Goal: Information Seeking & Learning: Find specific fact

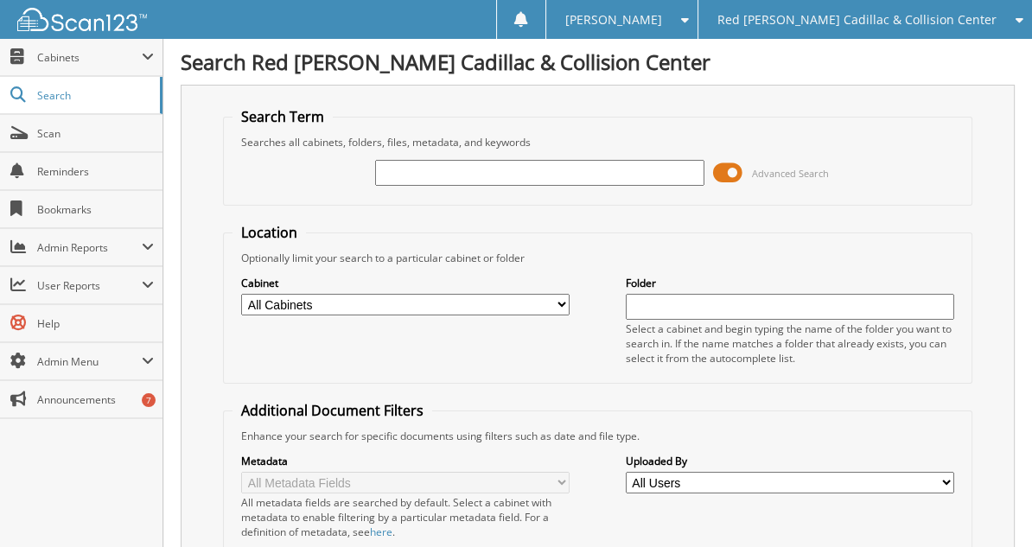
click at [435, 177] on input "text" at bounding box center [539, 173] width 328 height 26
type input "255638"
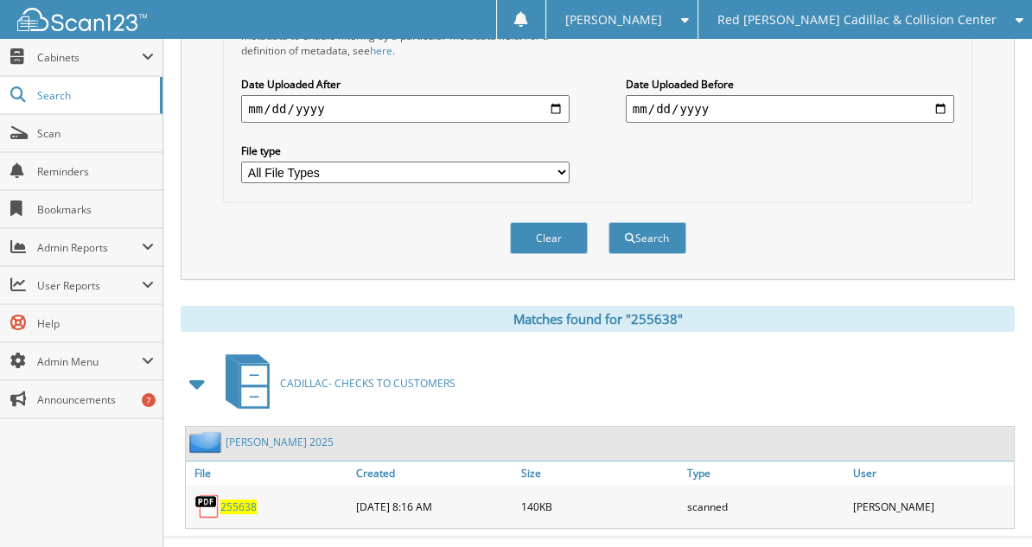
scroll to position [506, 0]
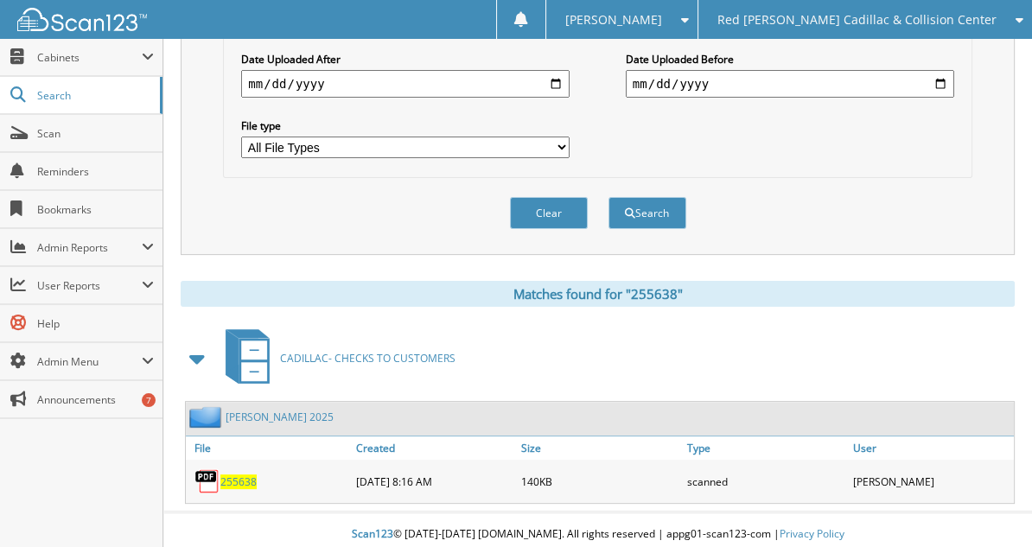
click at [243, 474] on span "255638" at bounding box center [238, 481] width 36 height 15
click at [245, 474] on span "255638" at bounding box center [238, 481] width 36 height 15
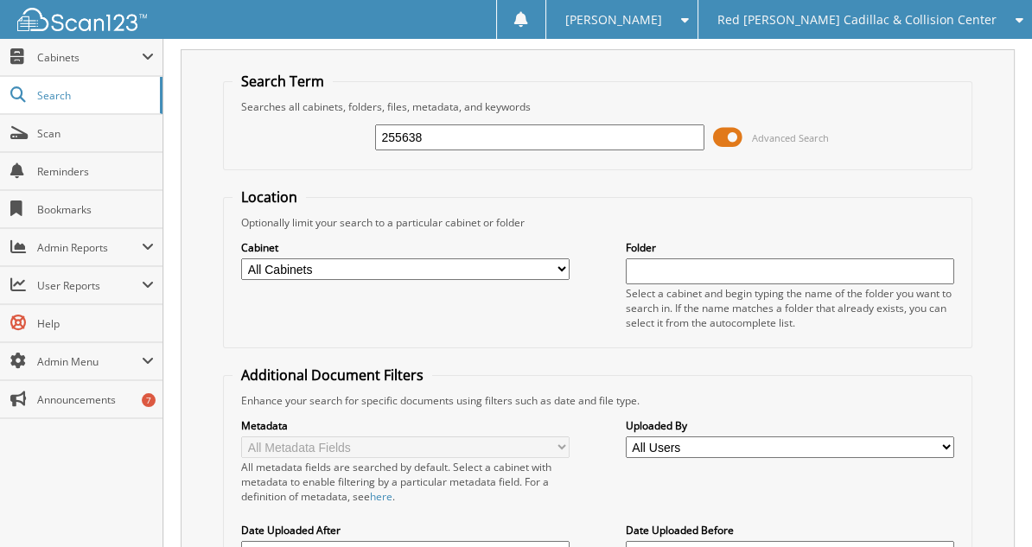
scroll to position [0, 0]
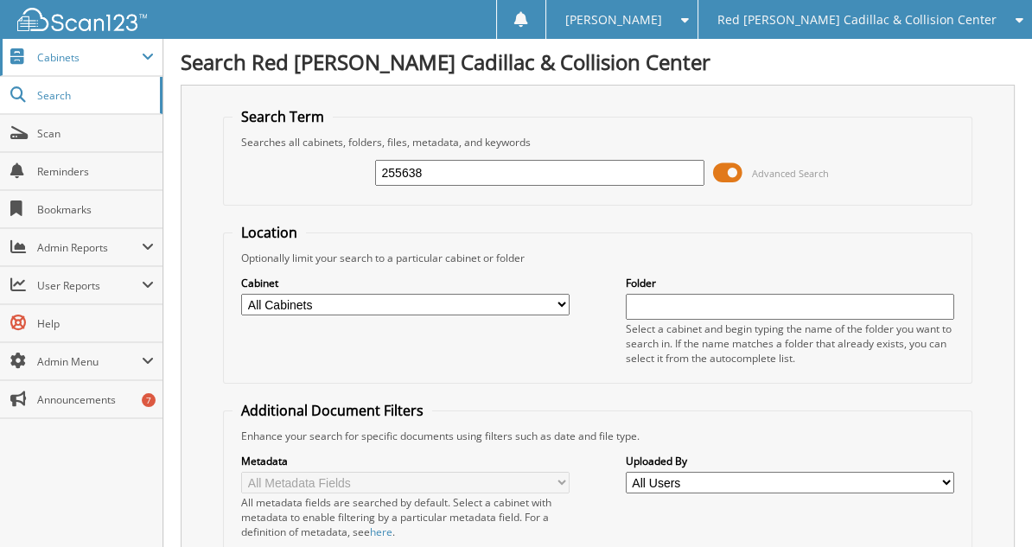
click at [69, 68] on span "Cabinets" at bounding box center [81, 57] width 162 height 37
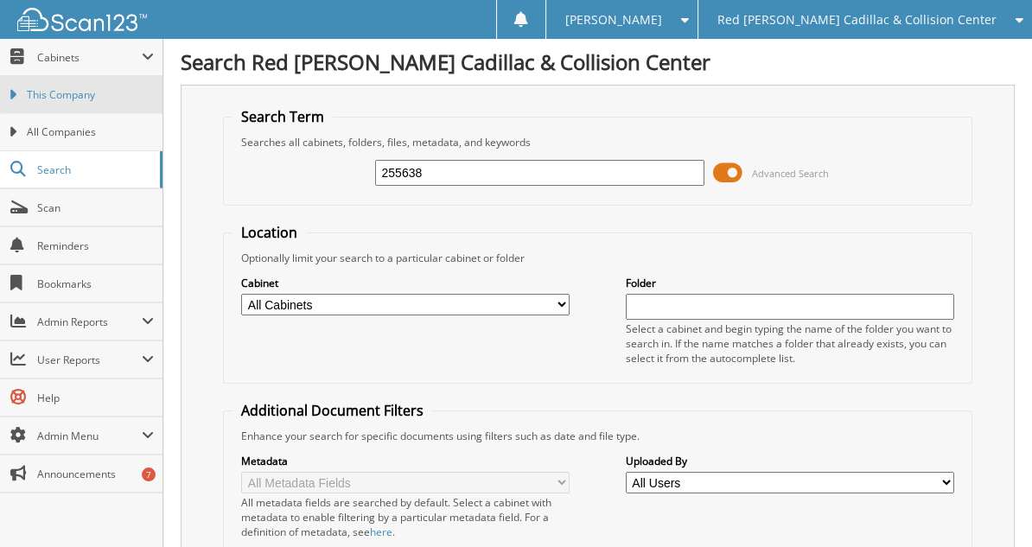
click at [77, 90] on span "This Company" at bounding box center [90, 95] width 127 height 16
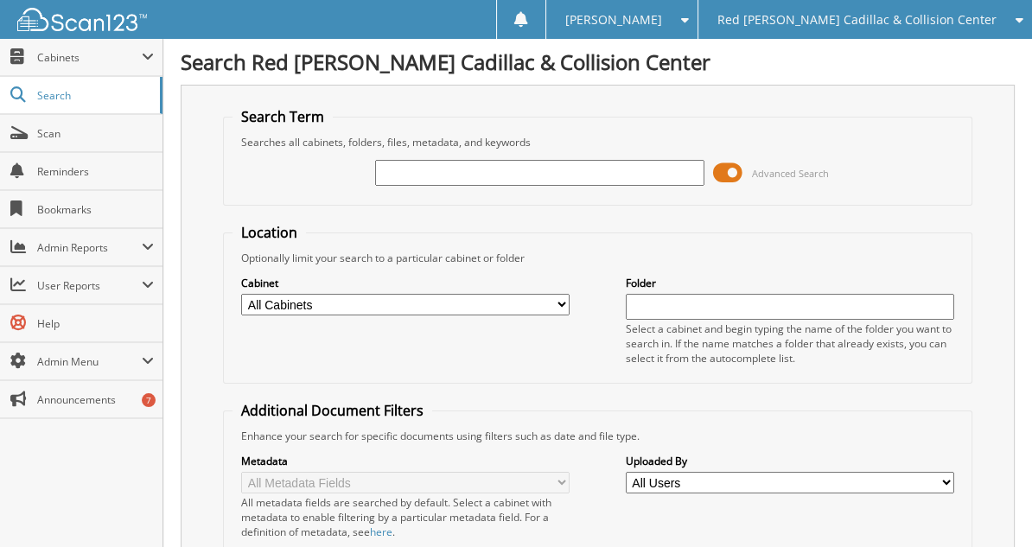
click at [431, 162] on input "text" at bounding box center [539, 173] width 328 height 26
click at [429, 168] on input "text" at bounding box center [539, 173] width 328 height 26
type input "256638"
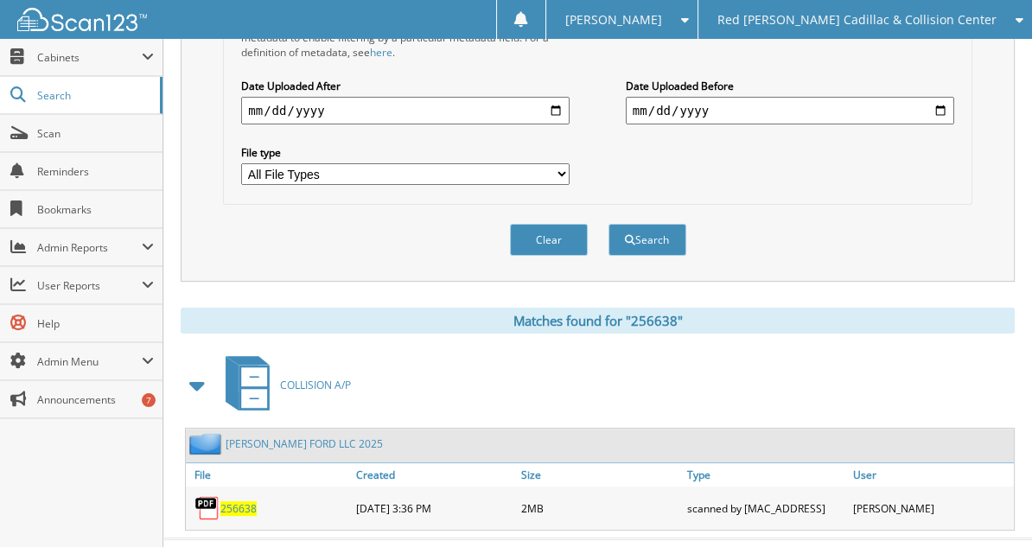
scroll to position [506, 0]
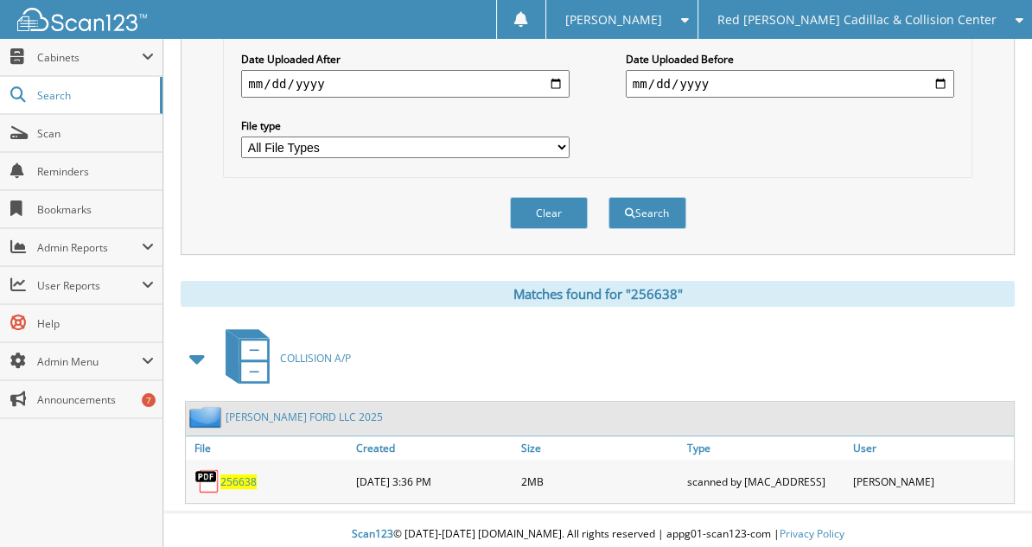
click at [251, 474] on span "256638" at bounding box center [238, 481] width 36 height 15
click at [289, 410] on link "PHIL LONG FORD LLC 2025" at bounding box center [304, 417] width 157 height 15
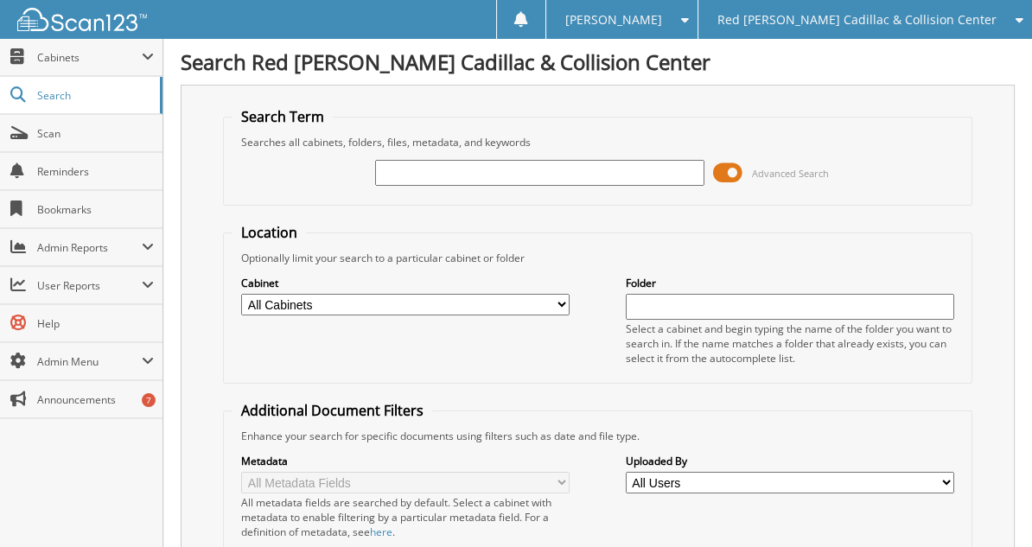
click at [415, 173] on input "text" at bounding box center [539, 173] width 328 height 26
type input "256755"
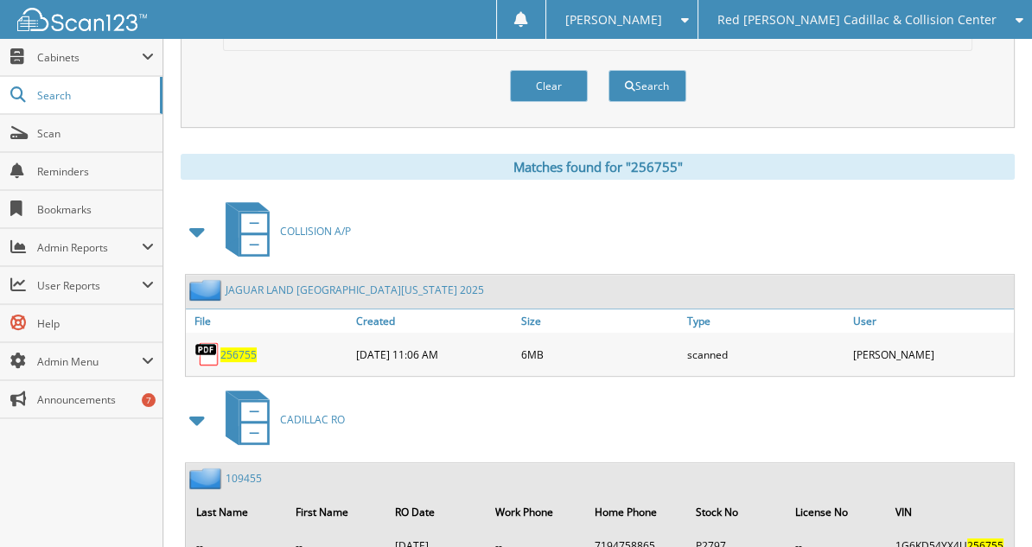
scroll to position [691, 0]
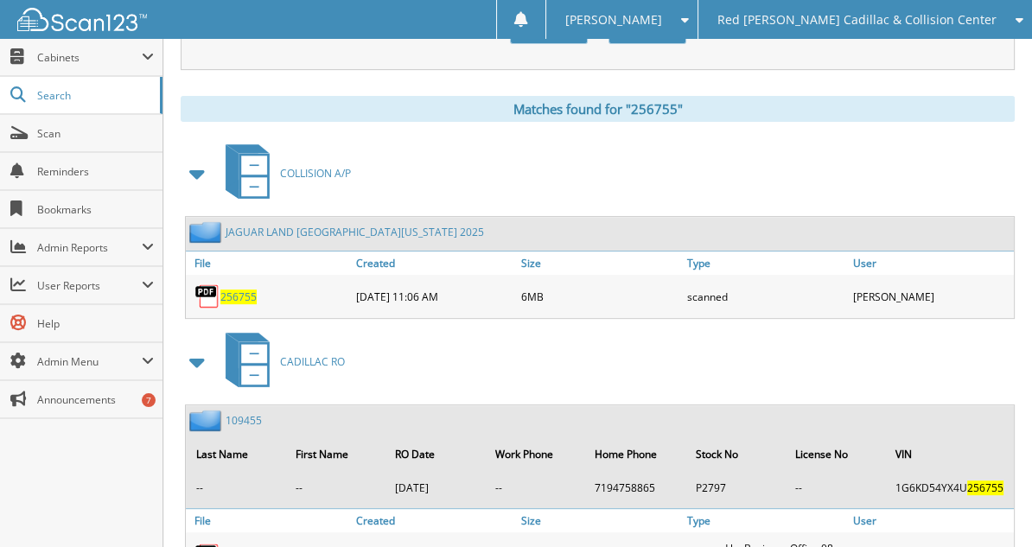
click at [239, 289] on span "256755" at bounding box center [238, 296] width 36 height 15
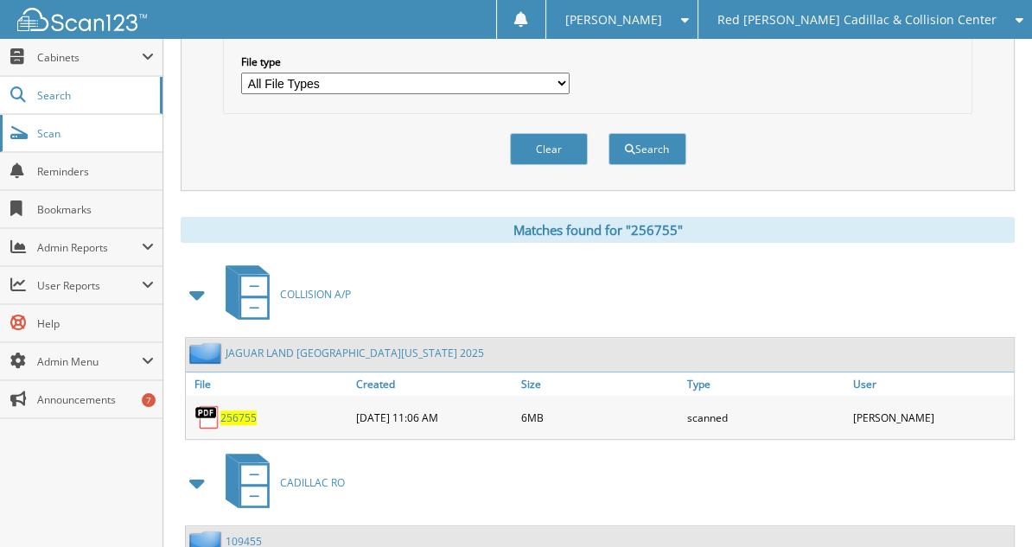
scroll to position [432, 0]
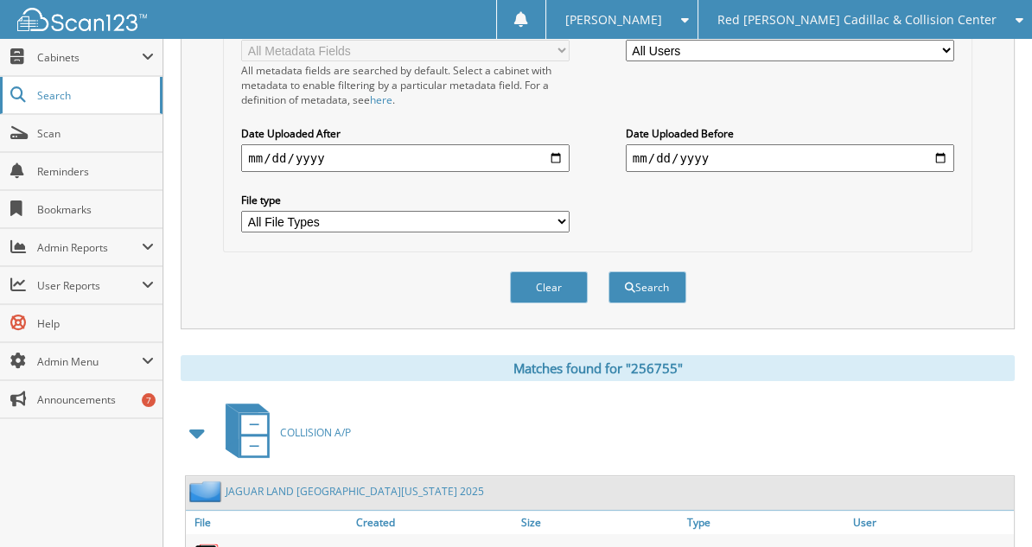
click at [78, 98] on span "Search" at bounding box center [94, 95] width 114 height 15
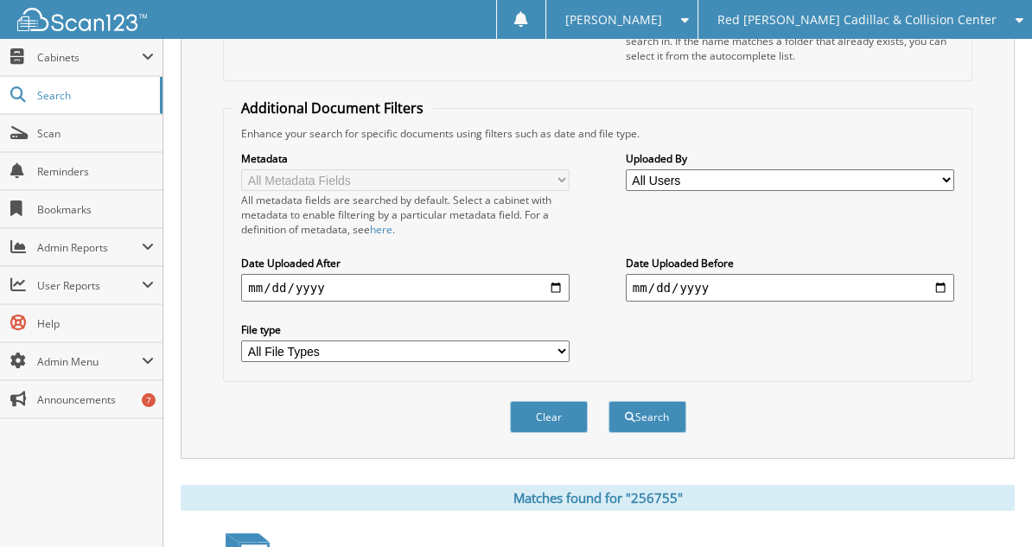
scroll to position [259, 0]
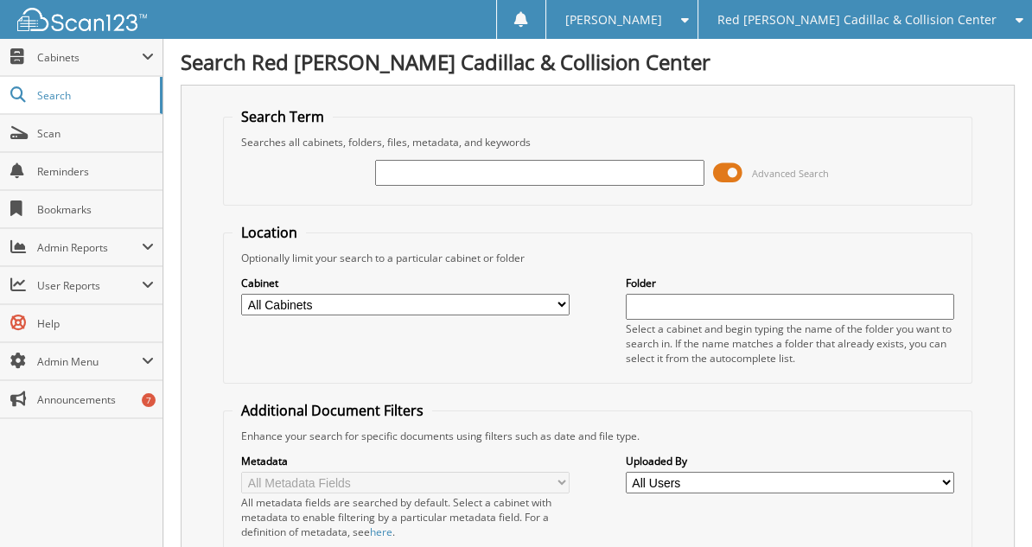
click at [410, 168] on input "text" at bounding box center [539, 173] width 328 height 26
type input "256689"
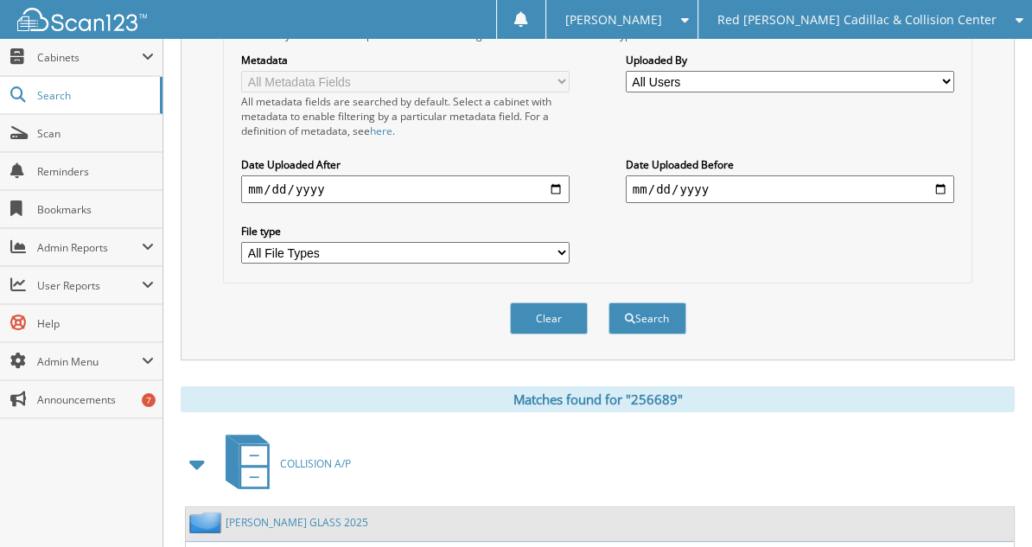
scroll to position [506, 0]
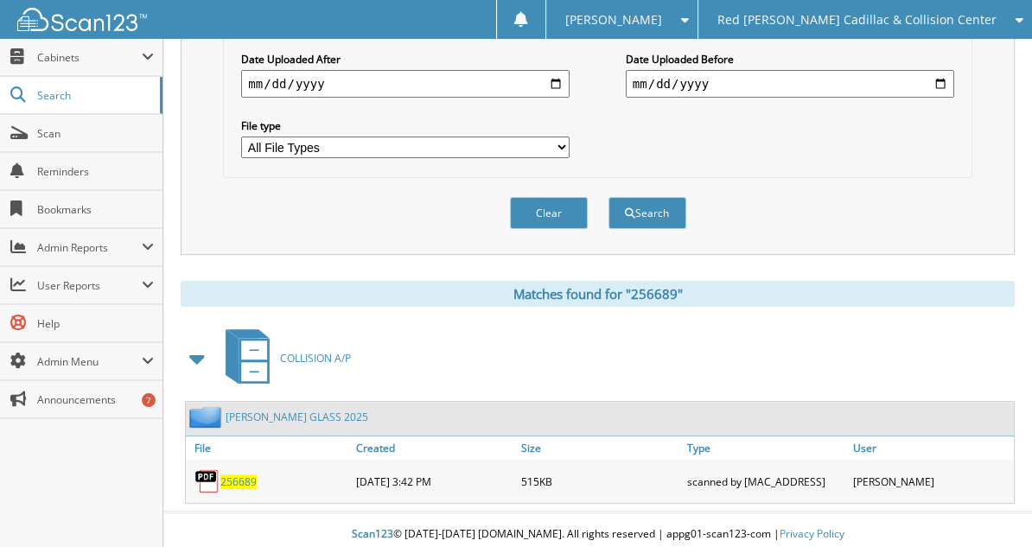
click at [242, 474] on span "256689" at bounding box center [238, 481] width 36 height 15
click at [284, 410] on link "MYGRANT GLASS 2025" at bounding box center [297, 417] width 143 height 15
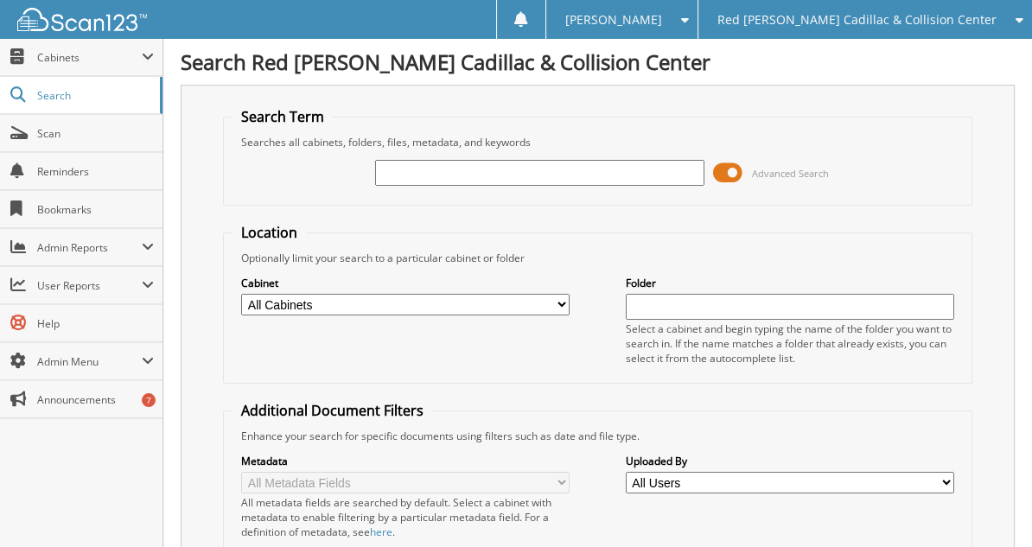
click at [467, 171] on input "text" at bounding box center [539, 173] width 328 height 26
type input "256656"
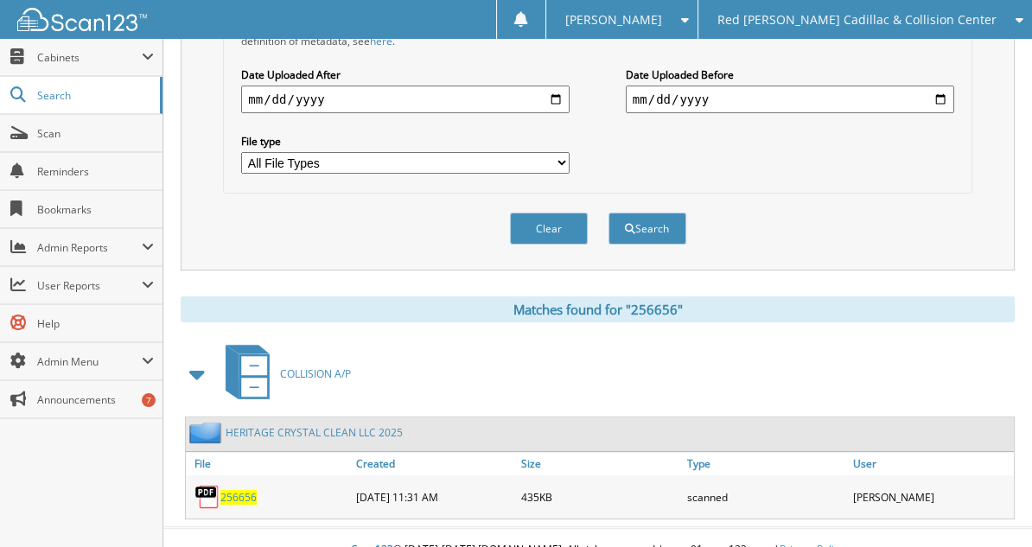
scroll to position [506, 0]
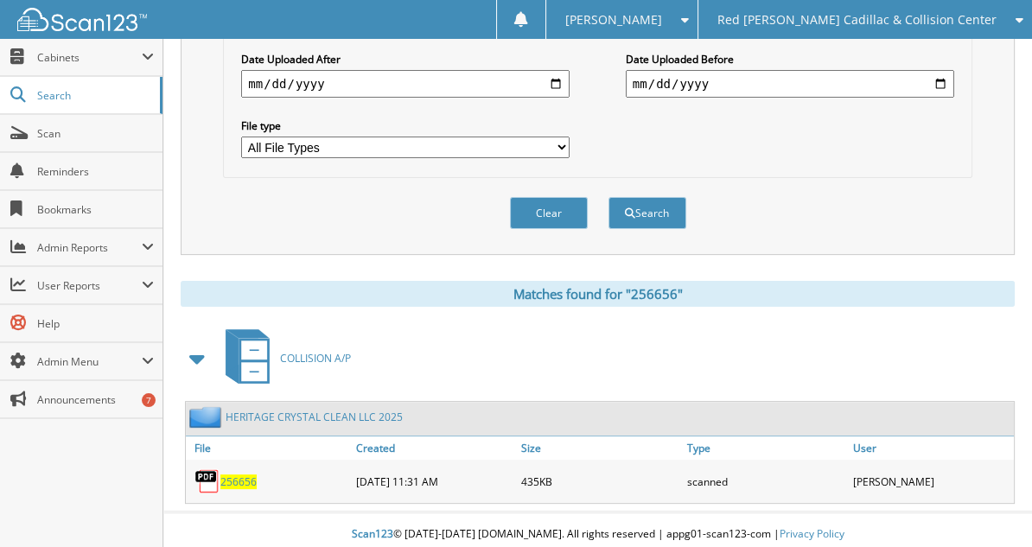
click at [245, 474] on span "256656" at bounding box center [238, 481] width 36 height 15
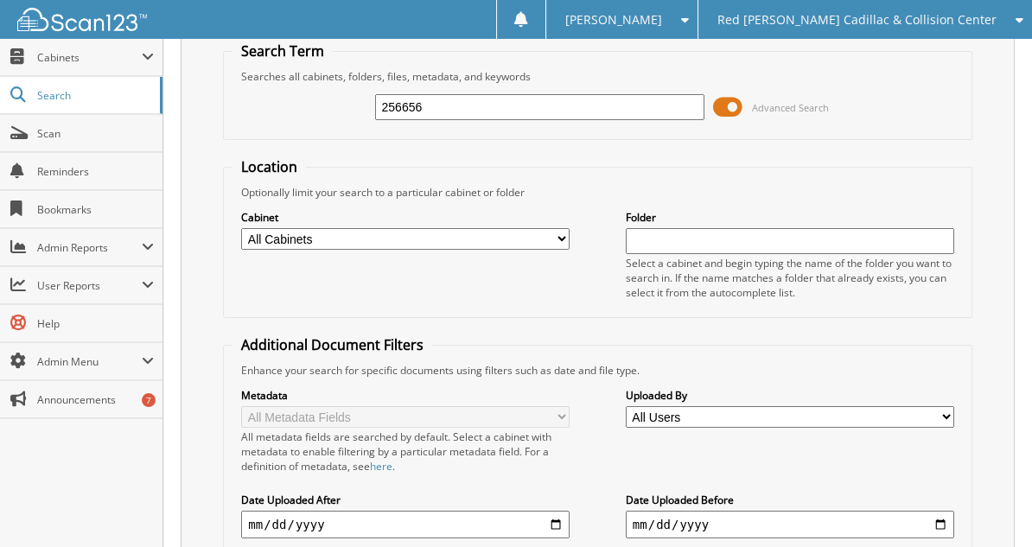
scroll to position [0, 0]
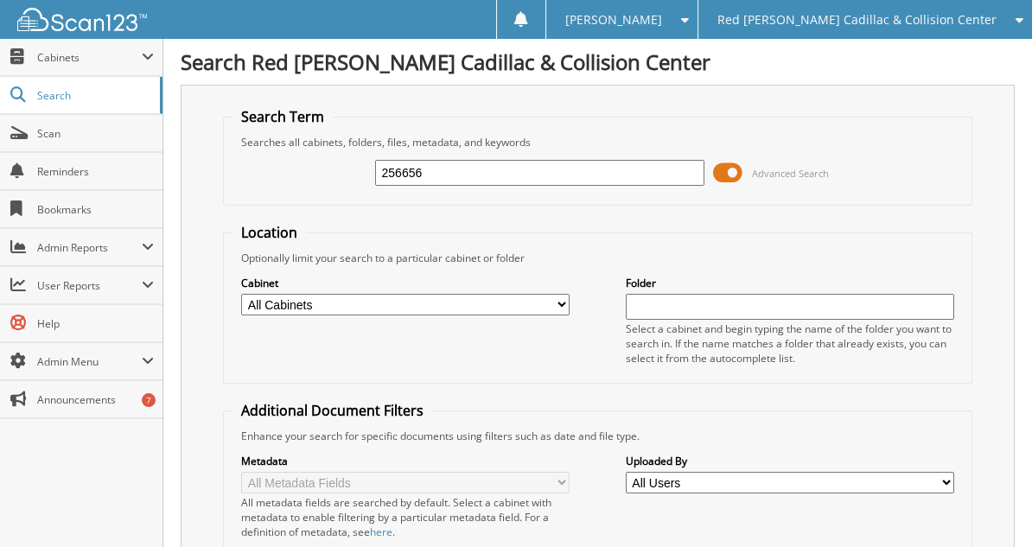
drag, startPoint x: 455, startPoint y: 171, endPoint x: 359, endPoint y: 166, distance: 96.0
click at [359, 166] on div "256656 Advanced Search" at bounding box center [597, 172] width 730 height 47
type input "1000835"
drag, startPoint x: 458, startPoint y: 171, endPoint x: 321, endPoint y: 157, distance: 138.1
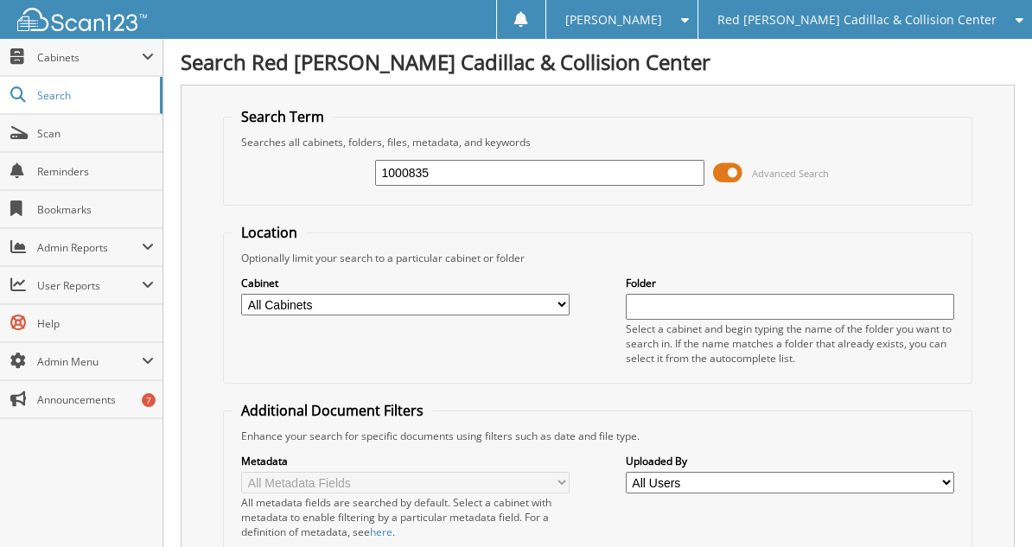
click at [321, 157] on div "1000835 Advanced Search" at bounding box center [597, 172] width 730 height 47
type input "[PERSON_NAME]"
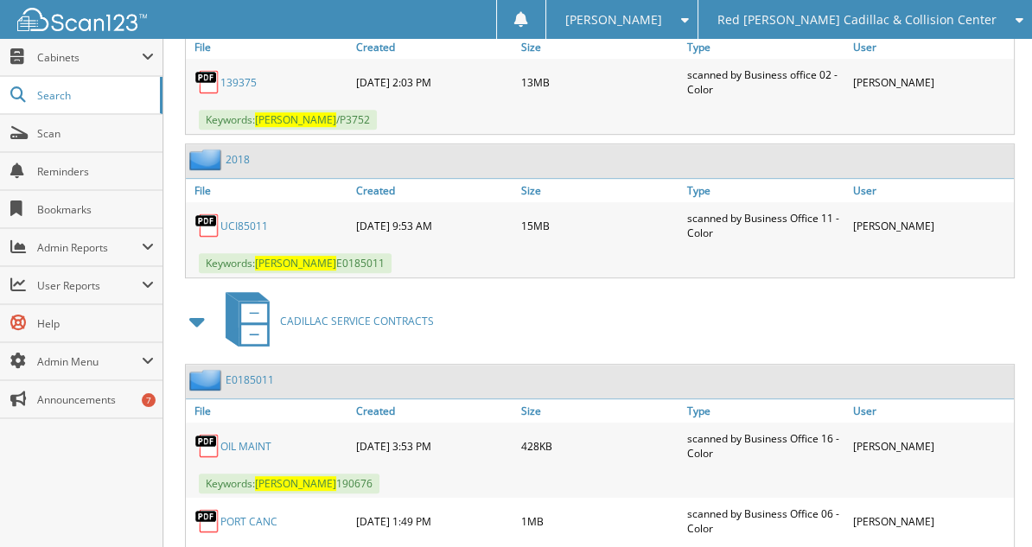
scroll to position [778, 0]
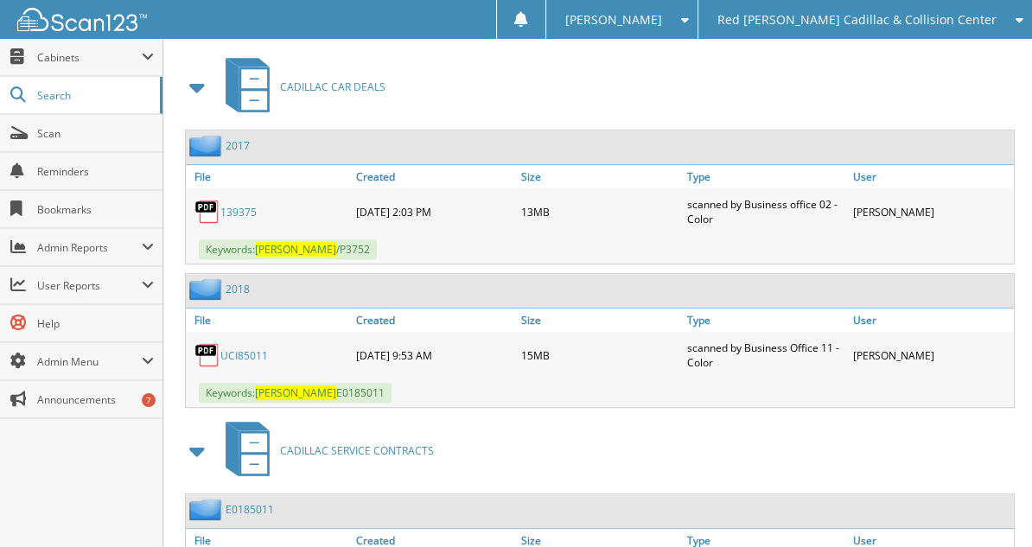
click at [201, 88] on span at bounding box center [198, 87] width 24 height 31
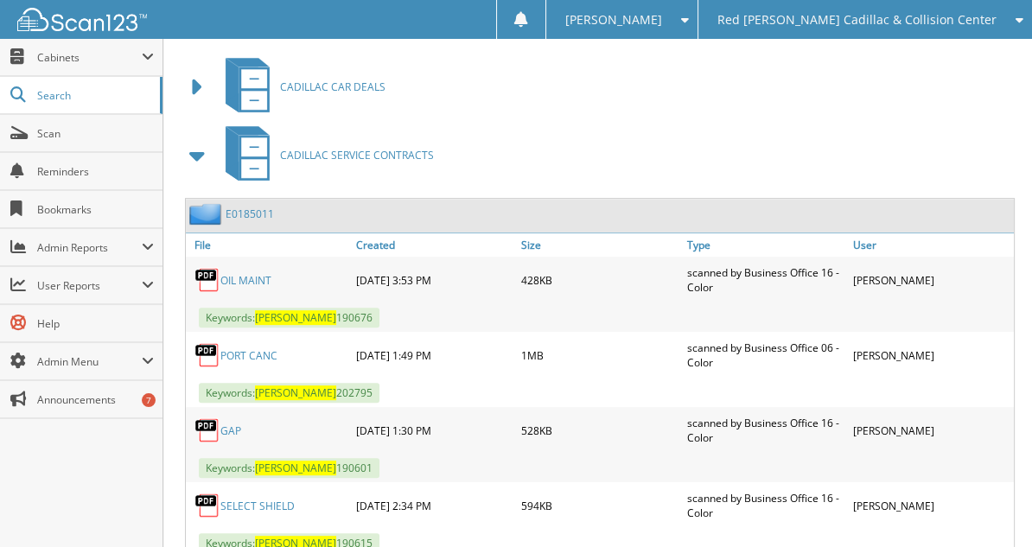
click at [202, 151] on span at bounding box center [198, 155] width 24 height 31
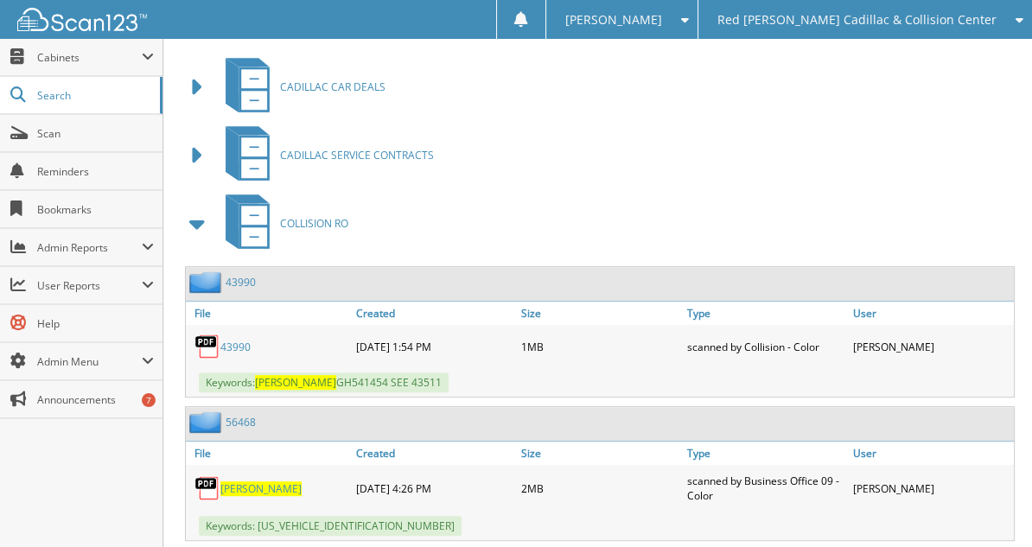
click at [199, 214] on span at bounding box center [198, 223] width 24 height 31
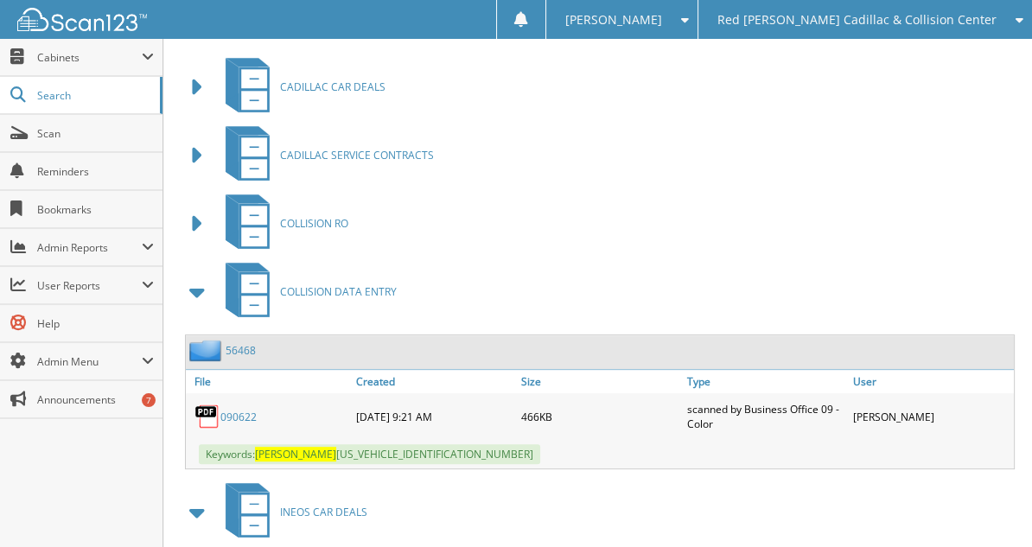
scroll to position [864, 0]
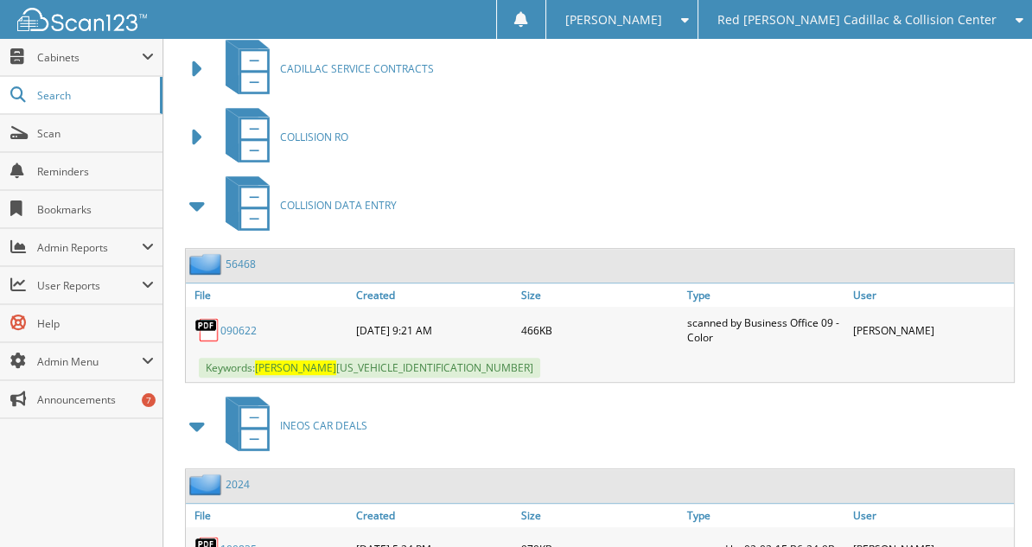
click at [201, 200] on span at bounding box center [198, 205] width 24 height 31
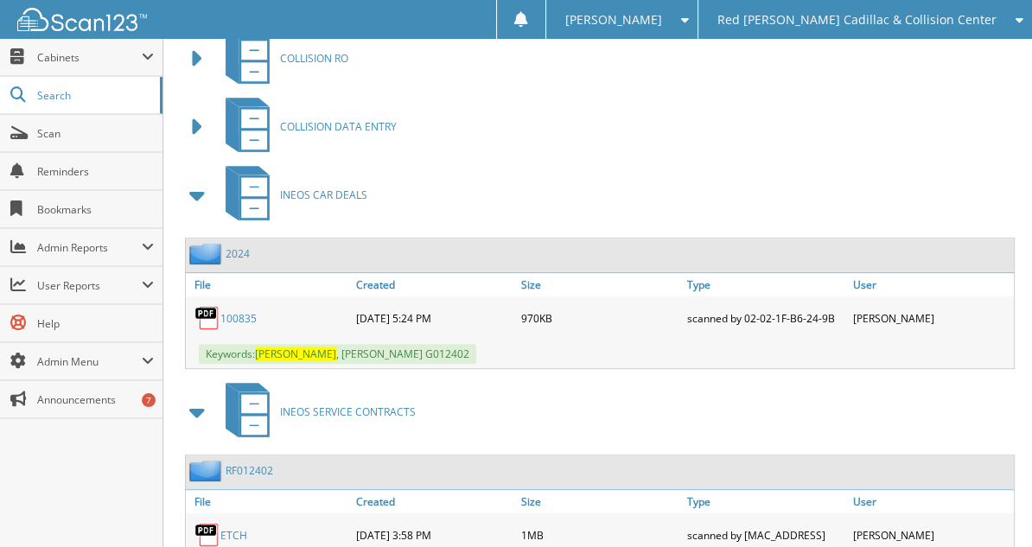
scroll to position [1037, 0]
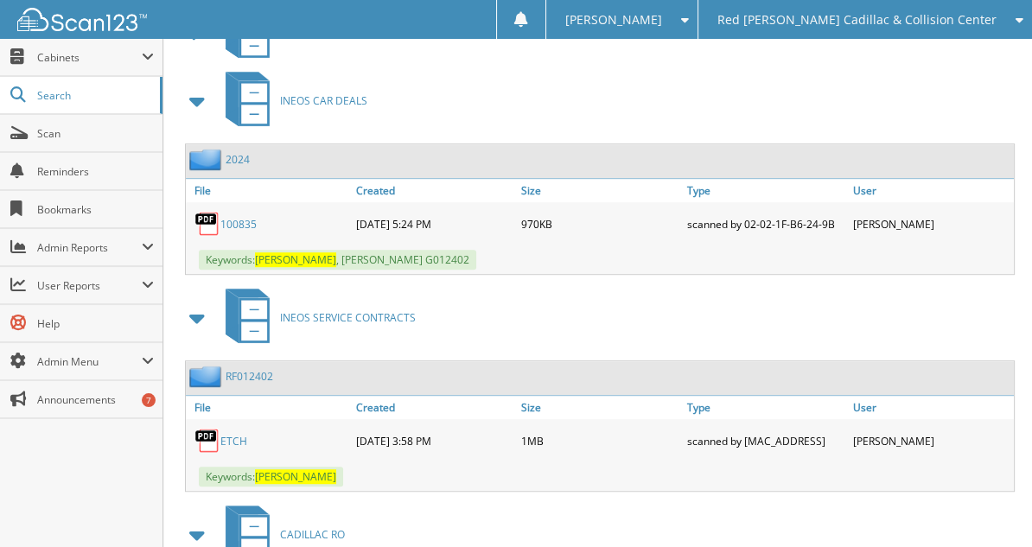
click at [253, 217] on link "100835" at bounding box center [238, 224] width 36 height 15
click at [196, 310] on span at bounding box center [198, 317] width 24 height 31
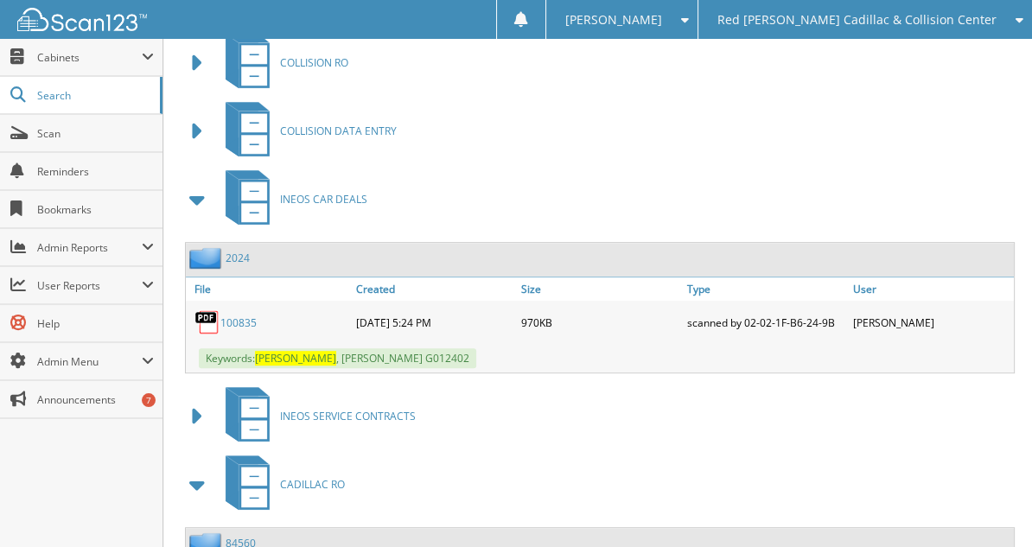
scroll to position [950, 0]
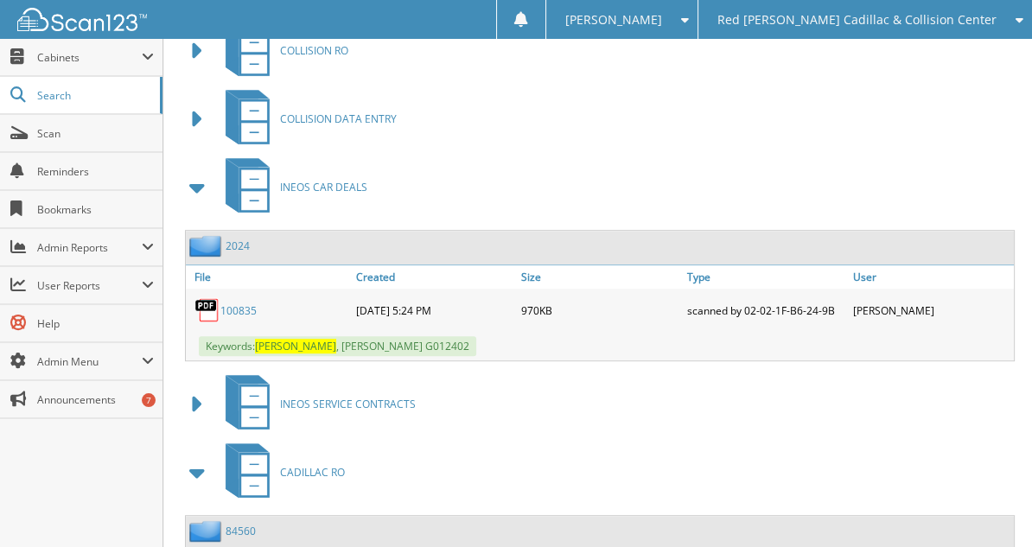
click at [243, 303] on link "100835" at bounding box center [238, 310] width 36 height 15
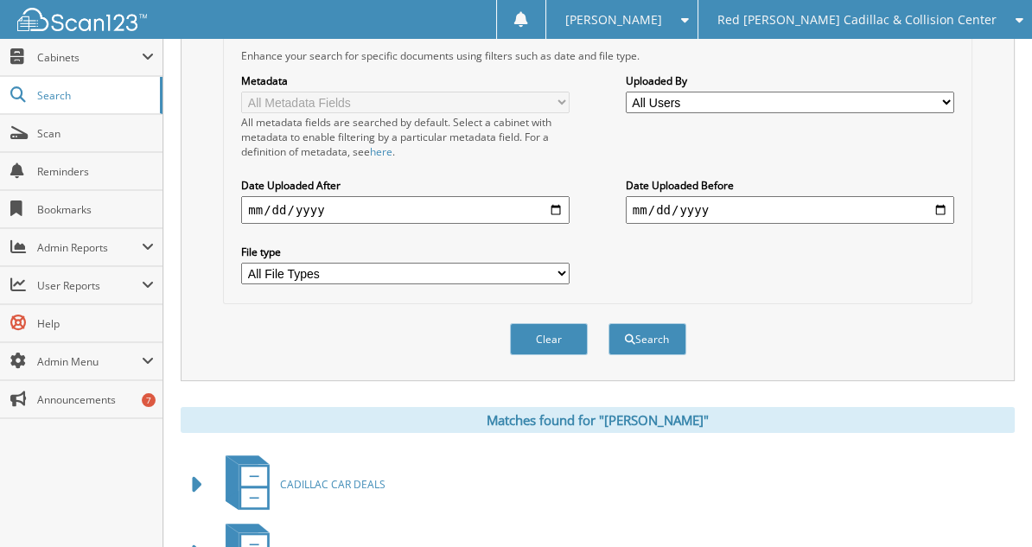
scroll to position [0, 0]
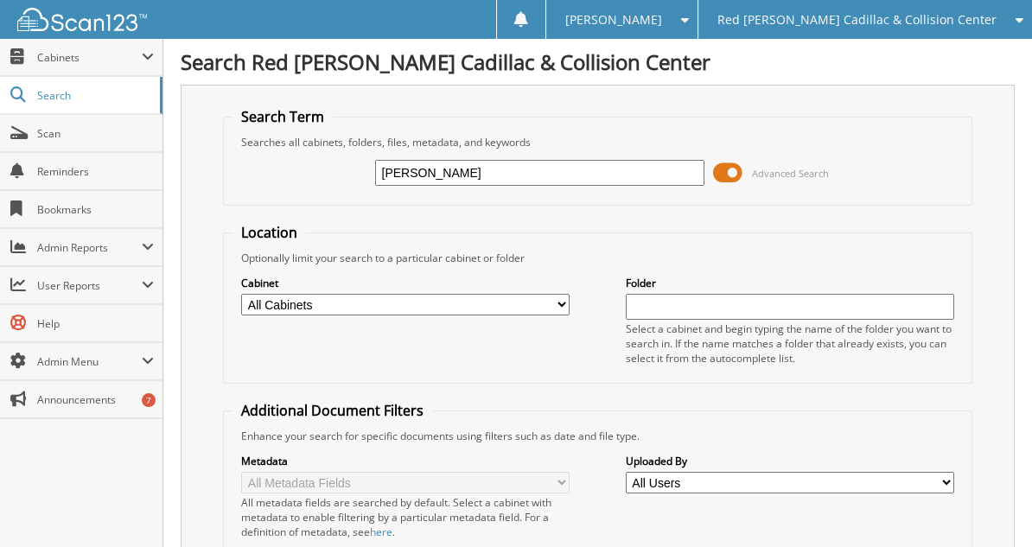
drag, startPoint x: 442, startPoint y: 165, endPoint x: 374, endPoint y: 167, distance: 68.3
click at [374, 167] on div "[PERSON_NAME] Advanced Search" at bounding box center [597, 172] width 730 height 47
type input "1000941"
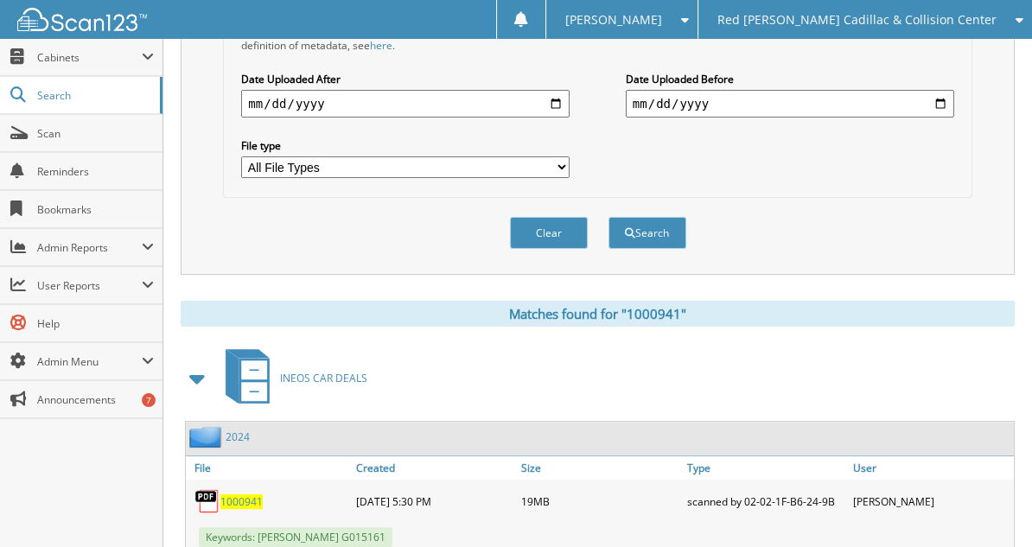
scroll to position [535, 0]
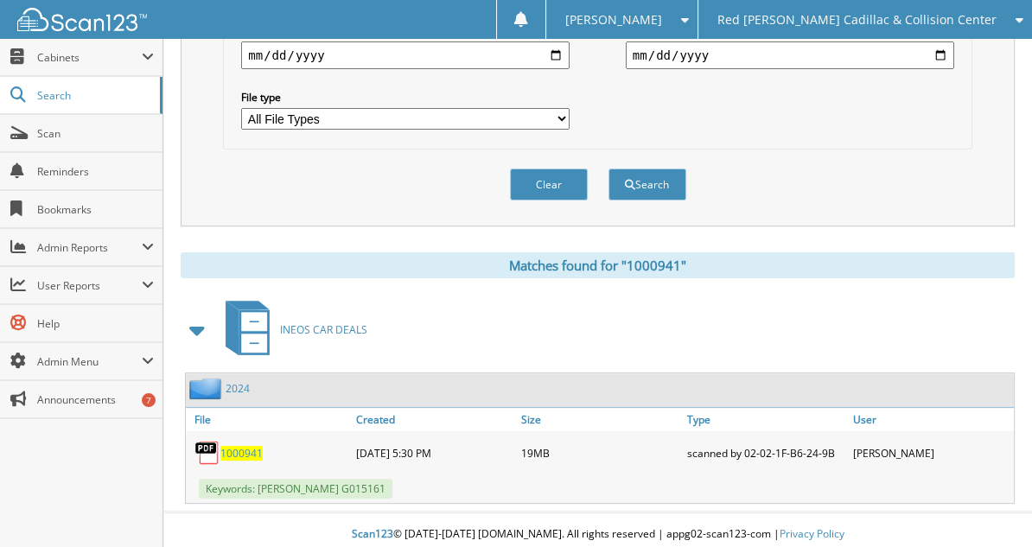
click at [256, 446] on span "1000941" at bounding box center [241, 453] width 42 height 15
